Goal: Information Seeking & Learning: Learn about a topic

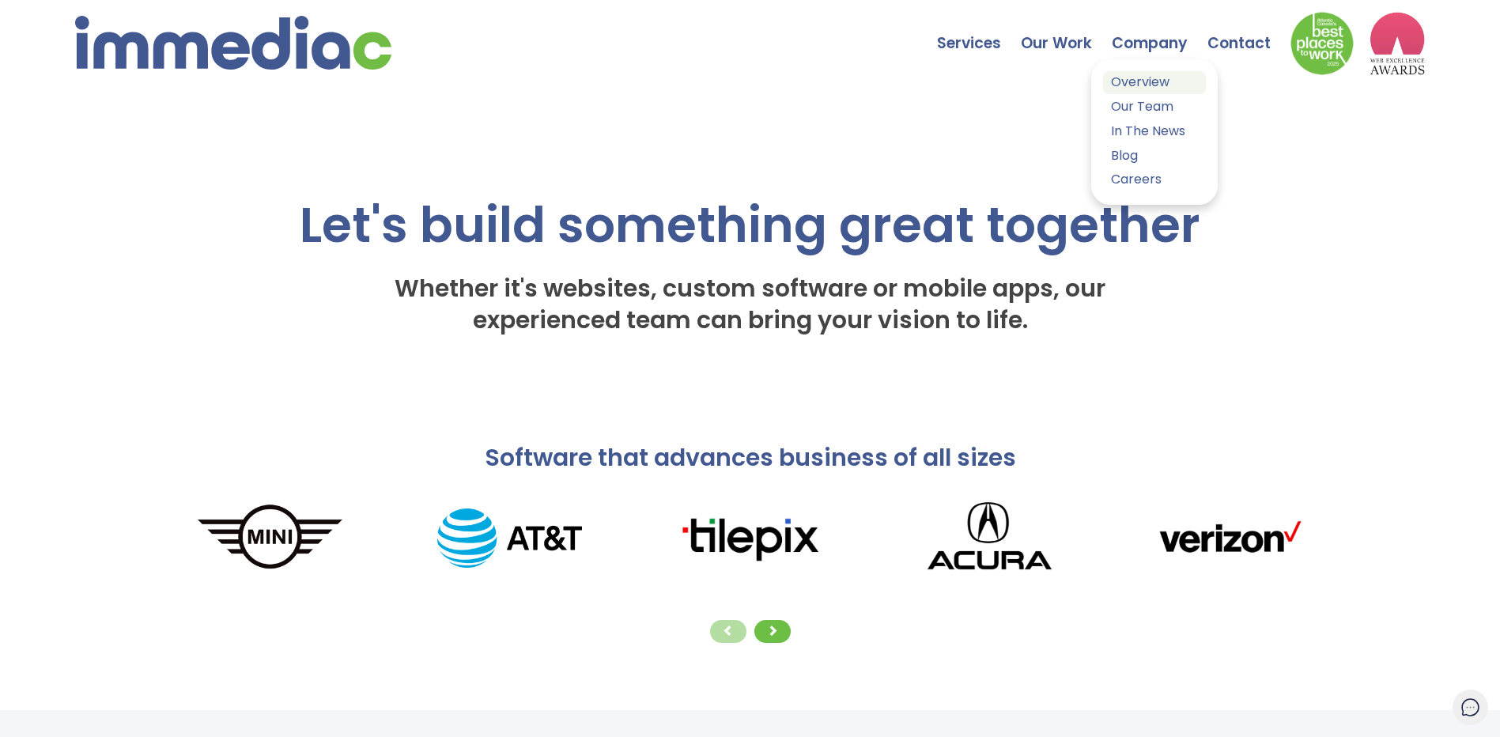
click at [1148, 89] on link "Overview" at bounding box center [1154, 82] width 103 height 23
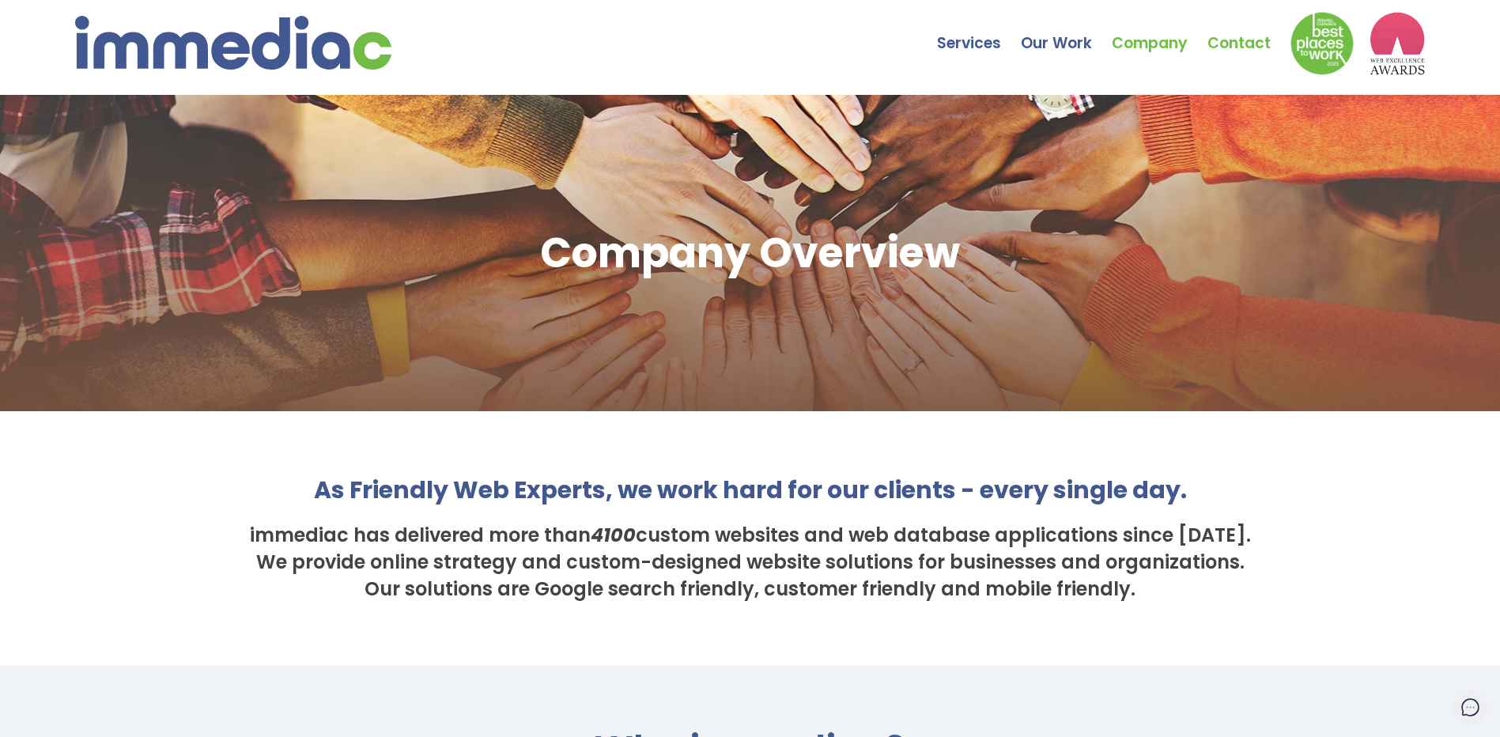
click at [1258, 40] on link "Contact" at bounding box center [1248, 31] width 83 height 55
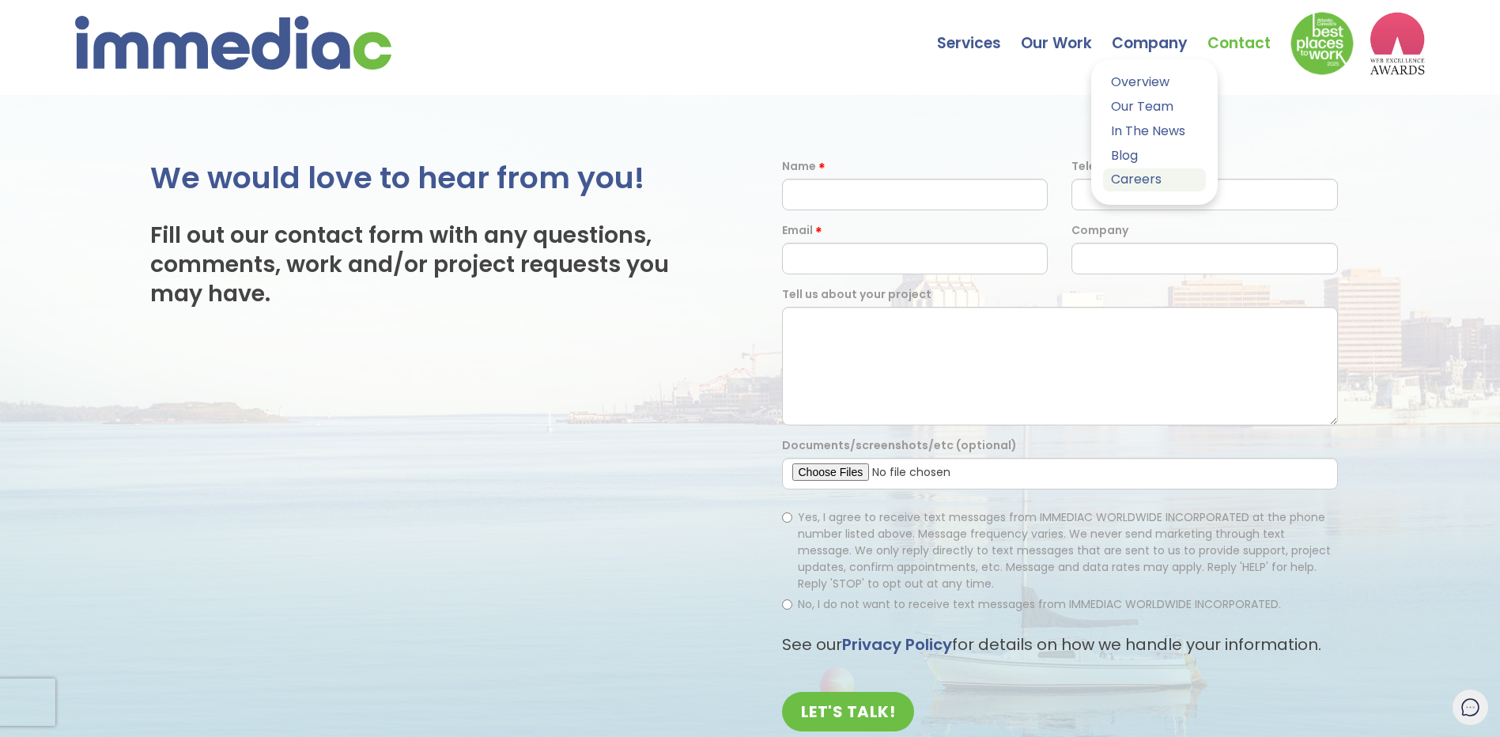
click at [1138, 182] on link "Careers" at bounding box center [1154, 179] width 103 height 23
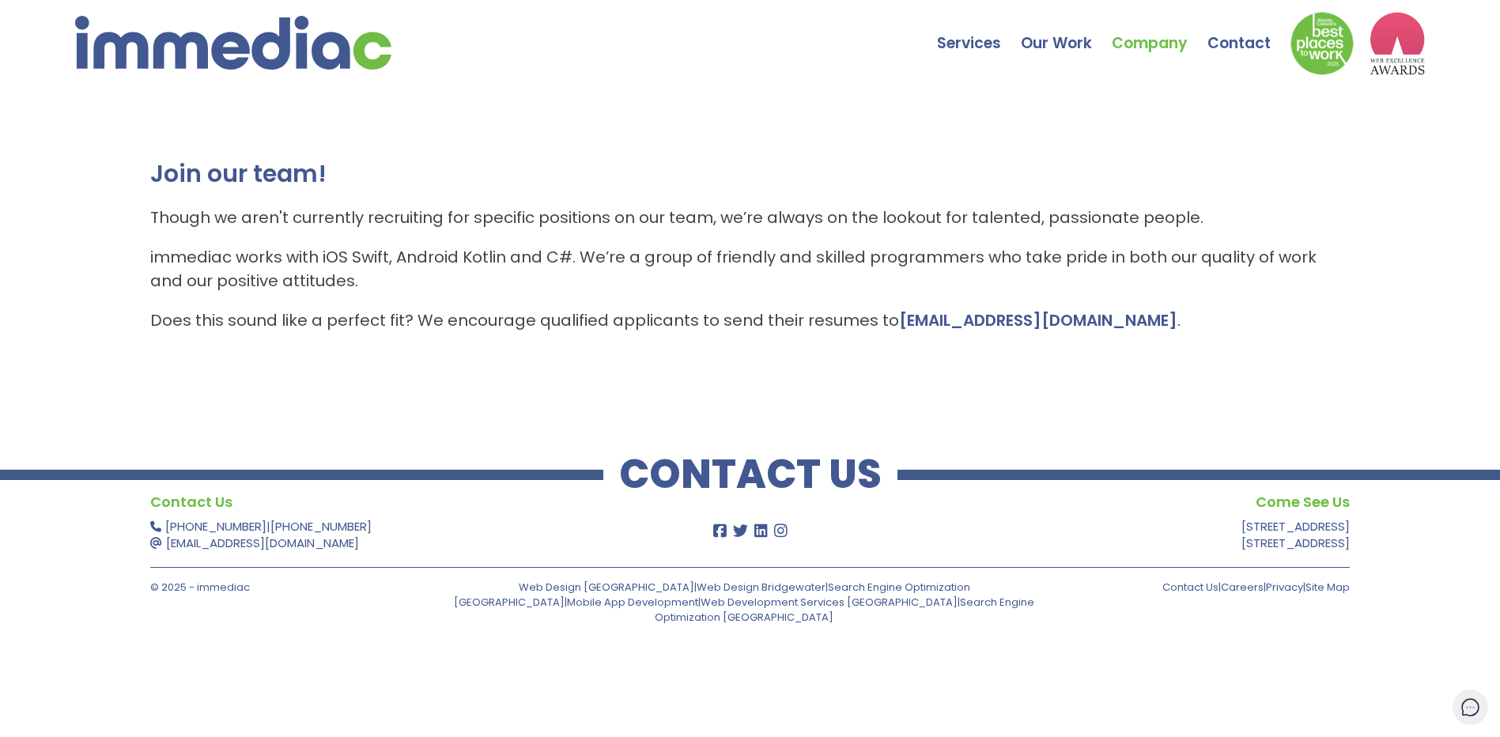
click at [905, 404] on div "Join our team! Though we aren't currently recruiting for specific positions on …" at bounding box center [750, 253] width 1500 height 316
